Goal: Find specific page/section: Find specific page/section

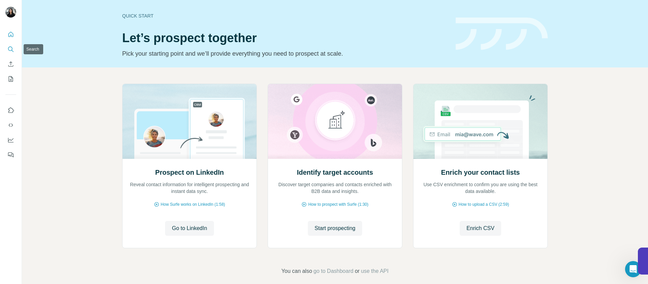
click at [12, 46] on icon "Search" at bounding box center [10, 49] width 7 height 7
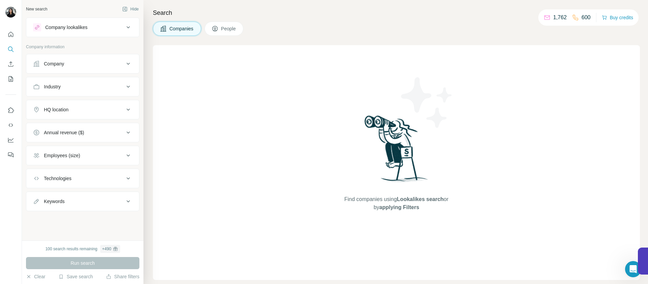
click at [95, 26] on div "Company lookalikes" at bounding box center [78, 27] width 91 height 8
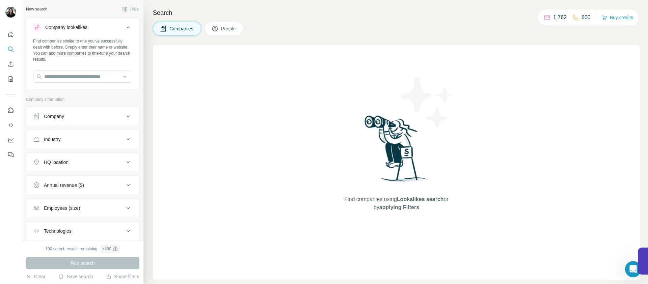
click at [55, 115] on div "Company" at bounding box center [54, 116] width 20 height 7
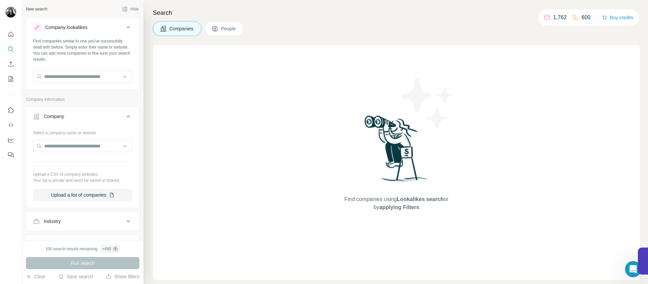
click at [92, 26] on div "Company lookalikes" at bounding box center [78, 27] width 91 height 8
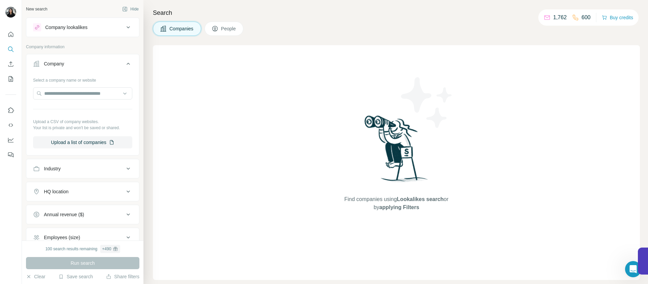
click at [230, 31] on span "People" at bounding box center [229, 28] width 16 height 7
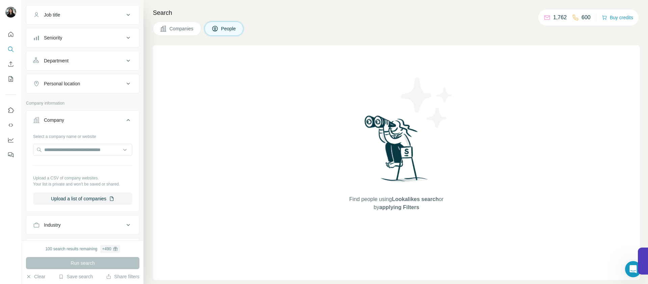
scroll to position [50, 0]
